Goal: Navigation & Orientation: Find specific page/section

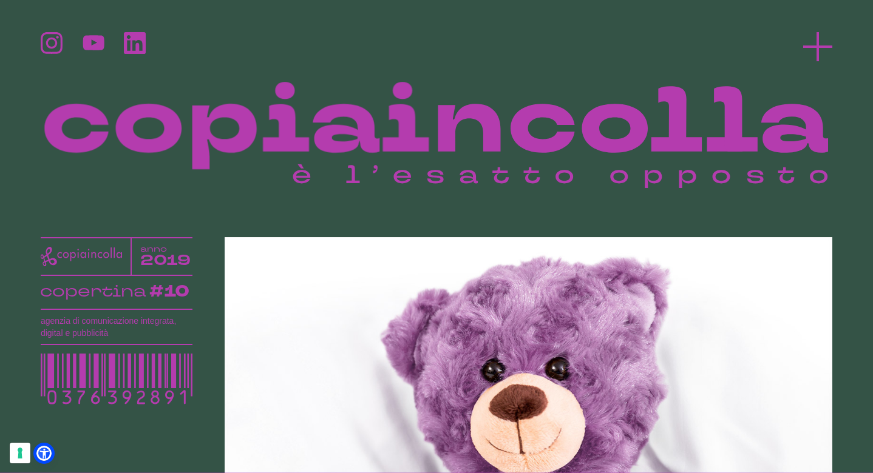
click at [823, 42] on icon at bounding box center [817, 46] width 29 height 29
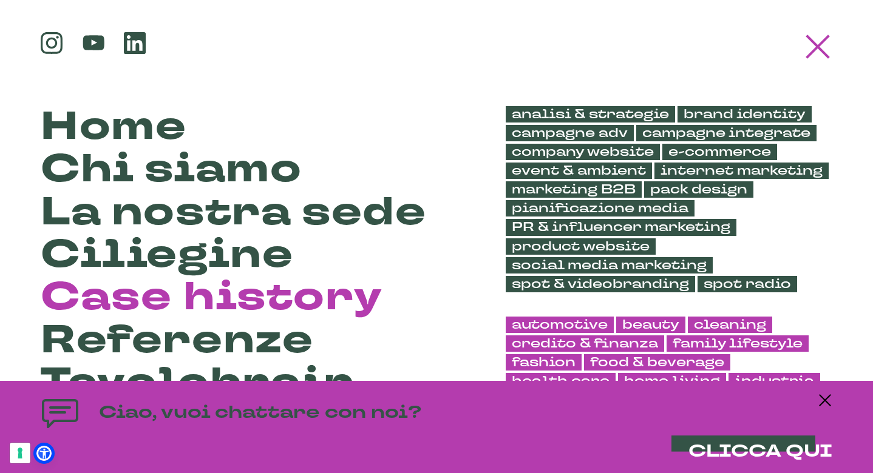
click at [120, 306] on link "Case history" at bounding box center [212, 298] width 342 height 42
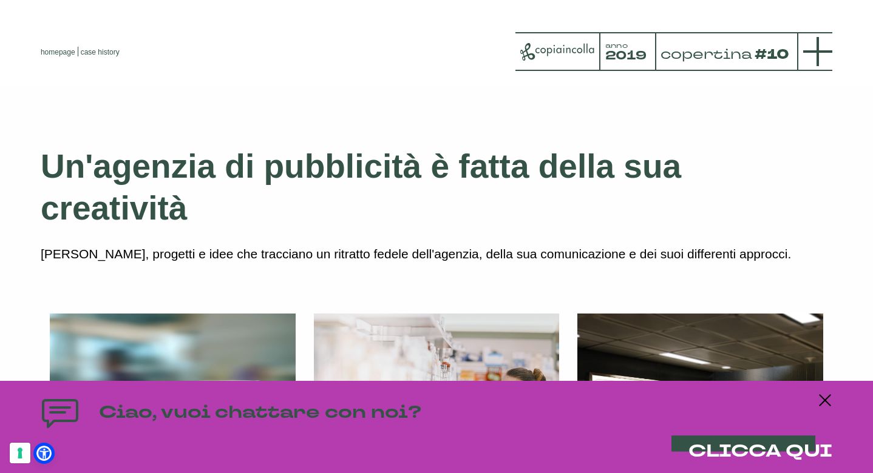
click at [816, 46] on icon at bounding box center [817, 51] width 29 height 29
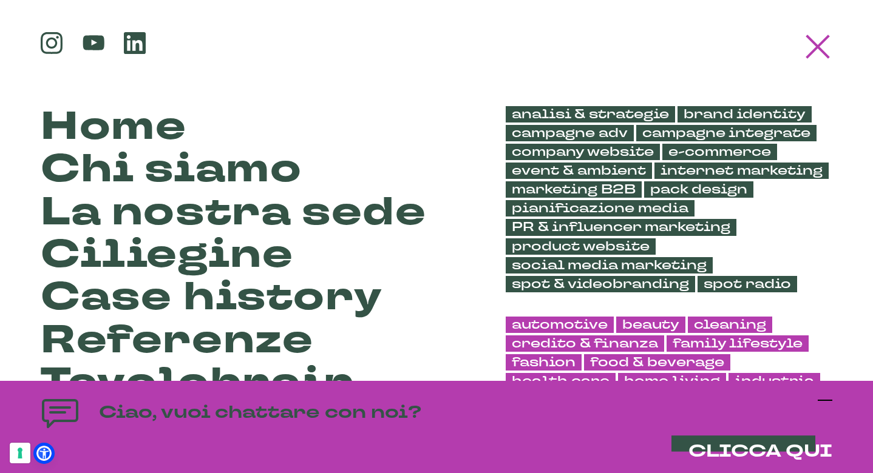
click at [822, 396] on icon at bounding box center [824, 400] width 15 height 15
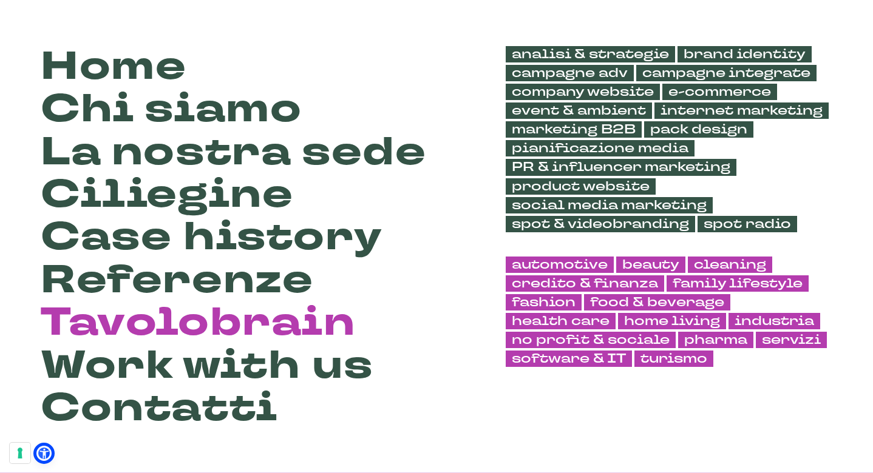
scroll to position [67, 0]
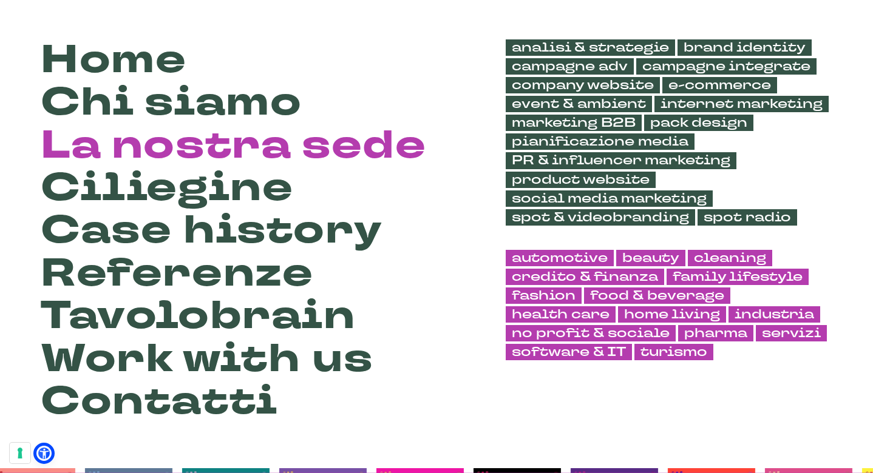
click at [246, 149] on link "La nostra sede" at bounding box center [233, 146] width 385 height 42
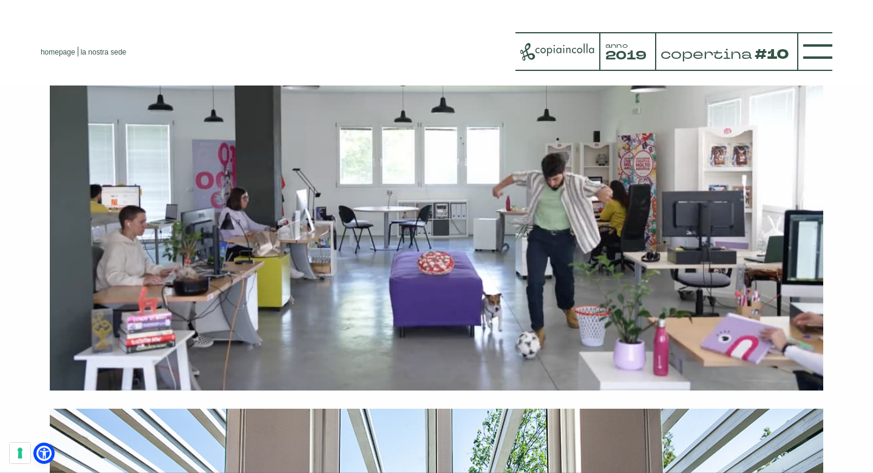
scroll to position [4126, 0]
click at [441, 203] on video at bounding box center [436, 198] width 773 height 387
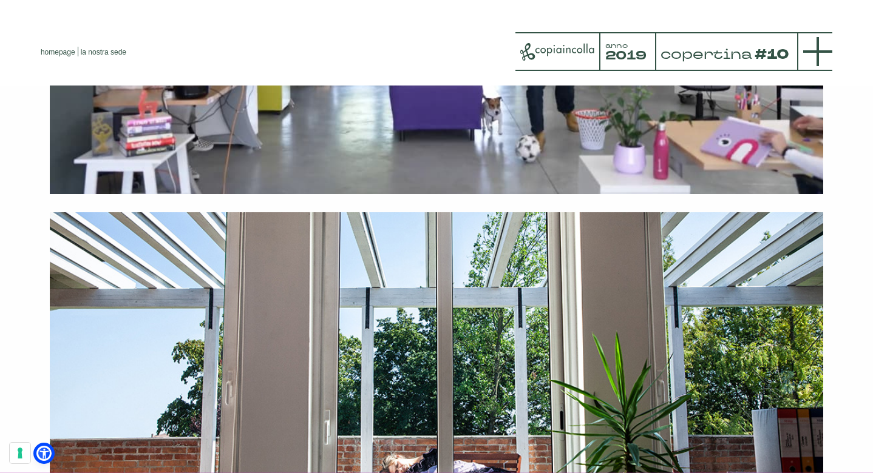
scroll to position [4323, 0]
click at [808, 61] on icon at bounding box center [817, 51] width 29 height 29
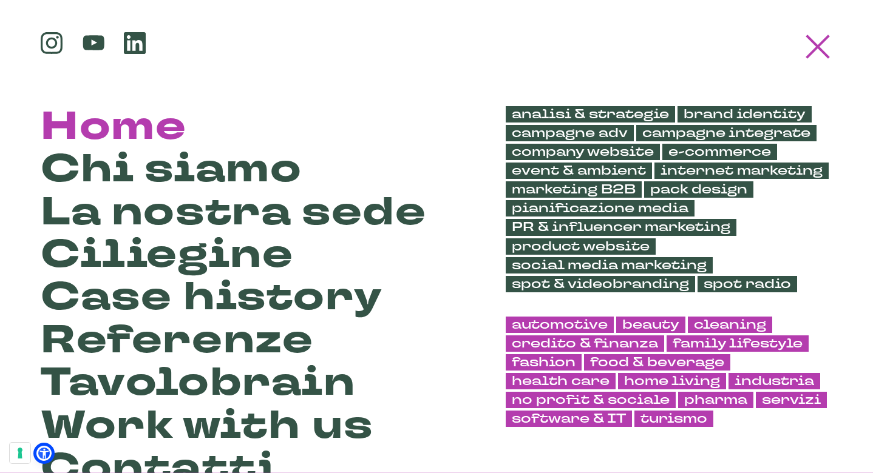
click at [100, 126] on link "Home" at bounding box center [114, 127] width 146 height 42
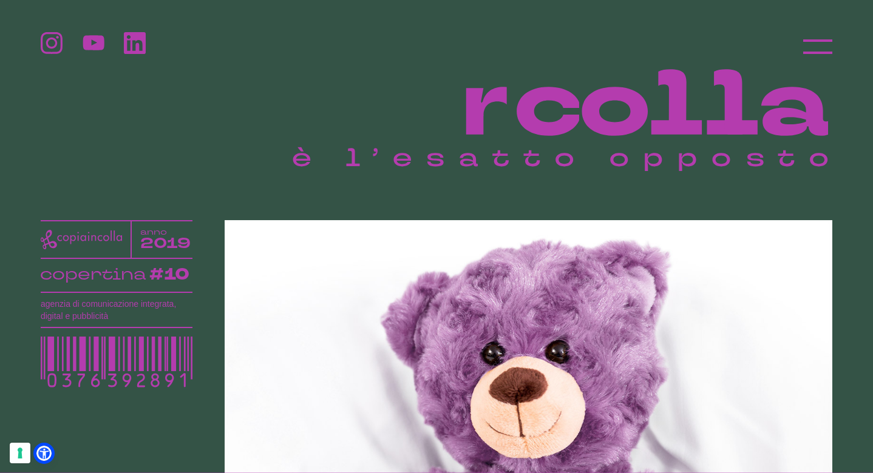
scroll to position [18, 0]
